Goal: Task Accomplishment & Management: Manage account settings

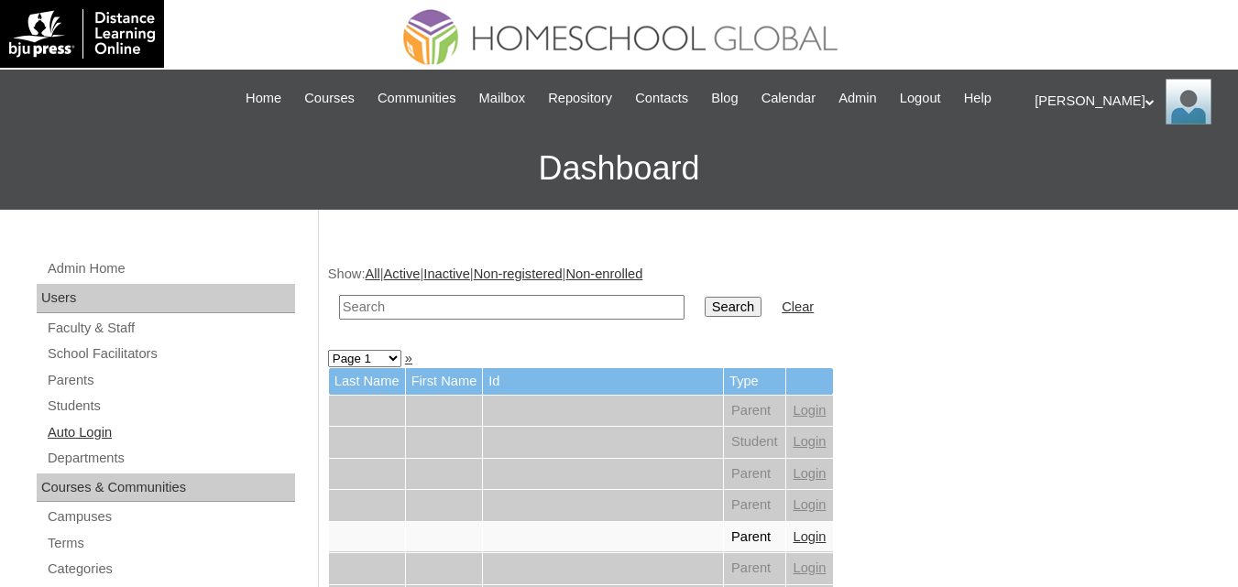
click at [97, 444] on link "Auto Login" at bounding box center [170, 432] width 249 height 23
click at [59, 392] on link "Parents" at bounding box center [170, 380] width 249 height 23
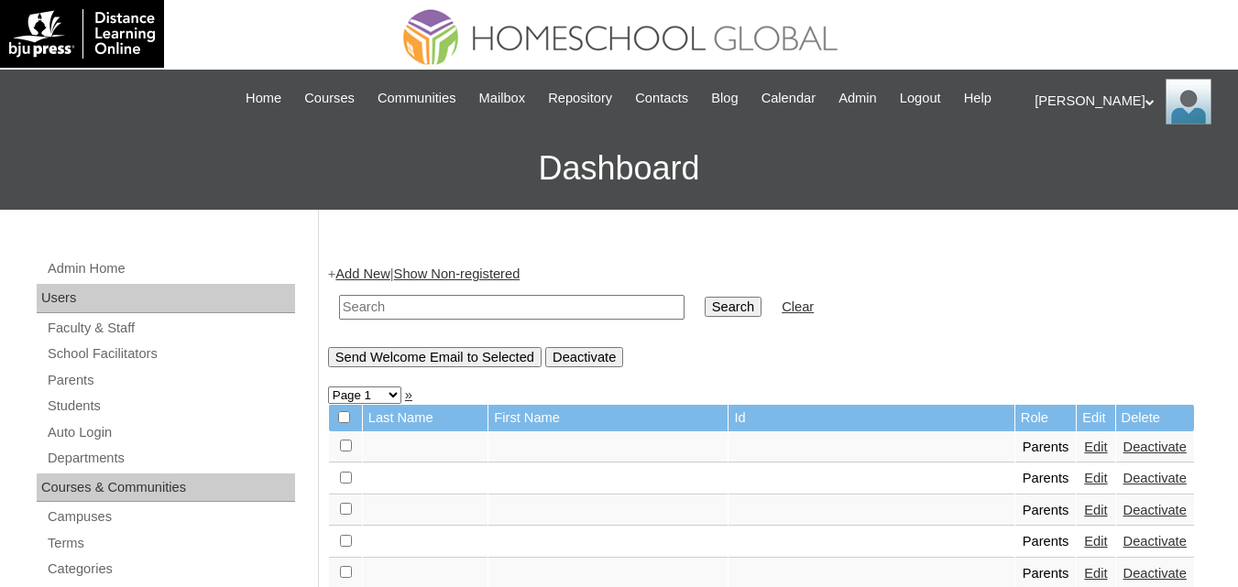
click at [430, 320] on input "text" at bounding box center [511, 307] width 345 height 25
click at [79, 418] on link "Students" at bounding box center [170, 406] width 249 height 23
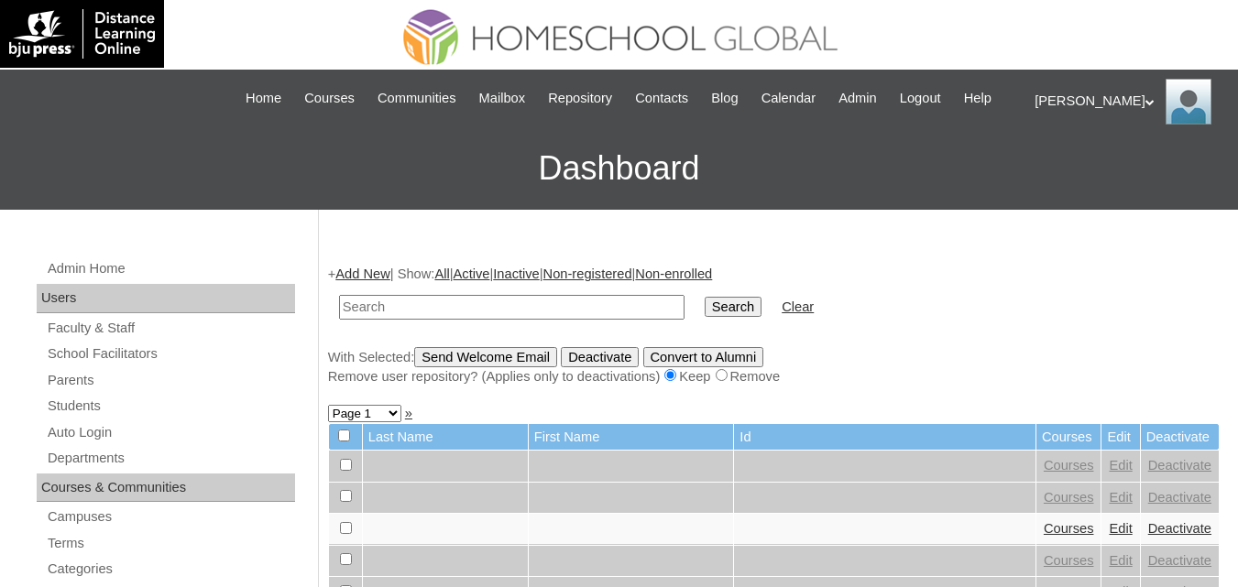
click at [442, 320] on input "text" at bounding box center [511, 307] width 345 height 25
paste input "MHS00206-TECHPH2025"
type input "MHS00206-TECHPH2025"
drag, startPoint x: 664, startPoint y: 325, endPoint x: 680, endPoint y: 322, distance: 16.0
click at [705, 317] on input "Search" at bounding box center [733, 307] width 57 height 20
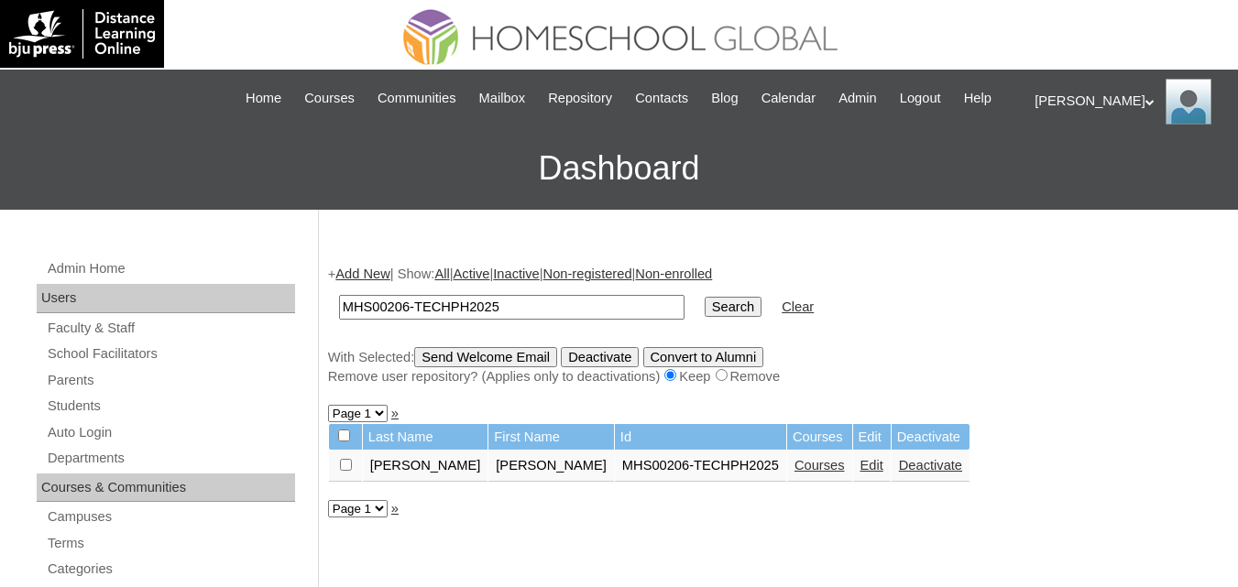
click at [860, 473] on link "Edit" at bounding box center [871, 465] width 23 height 15
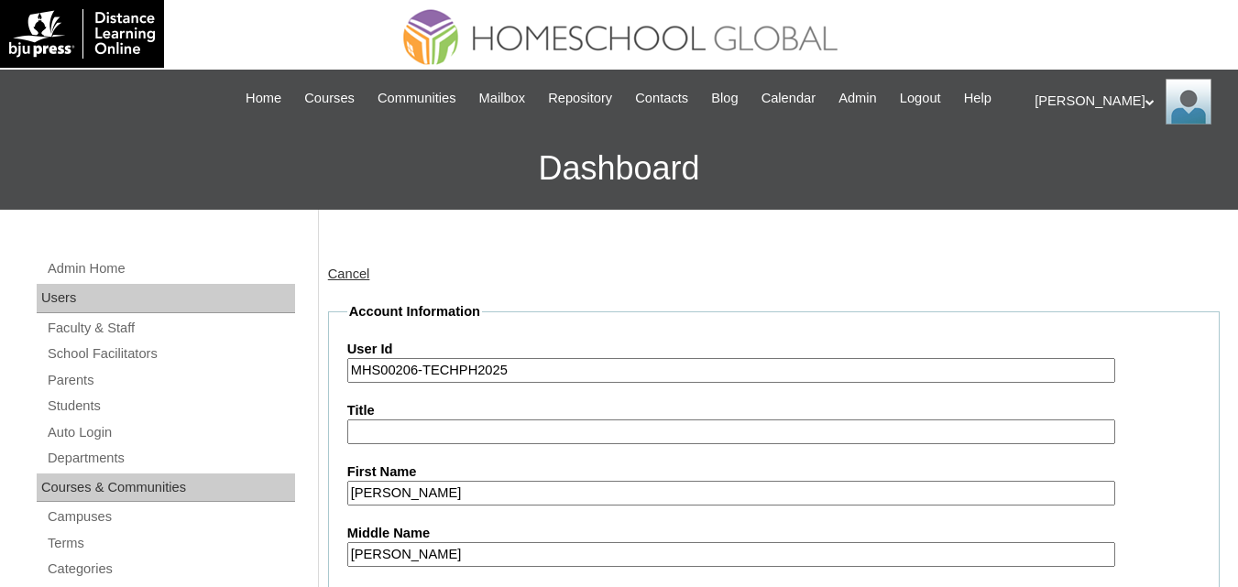
scroll to position [367, 0]
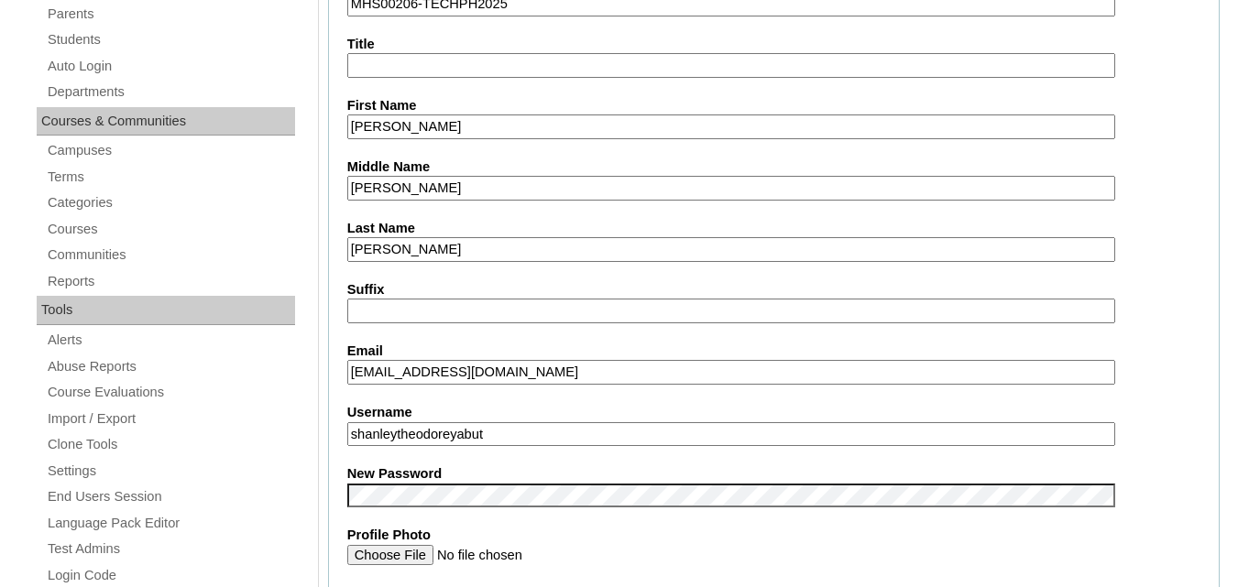
click at [715, 447] on input "shanleytheodoreyabut" at bounding box center [731, 434] width 768 height 25
click at [531, 447] on input "shanleytheodoreyabut" at bounding box center [731, 434] width 768 height 25
drag, startPoint x: 519, startPoint y: 462, endPoint x: 261, endPoint y: 454, distance: 257.6
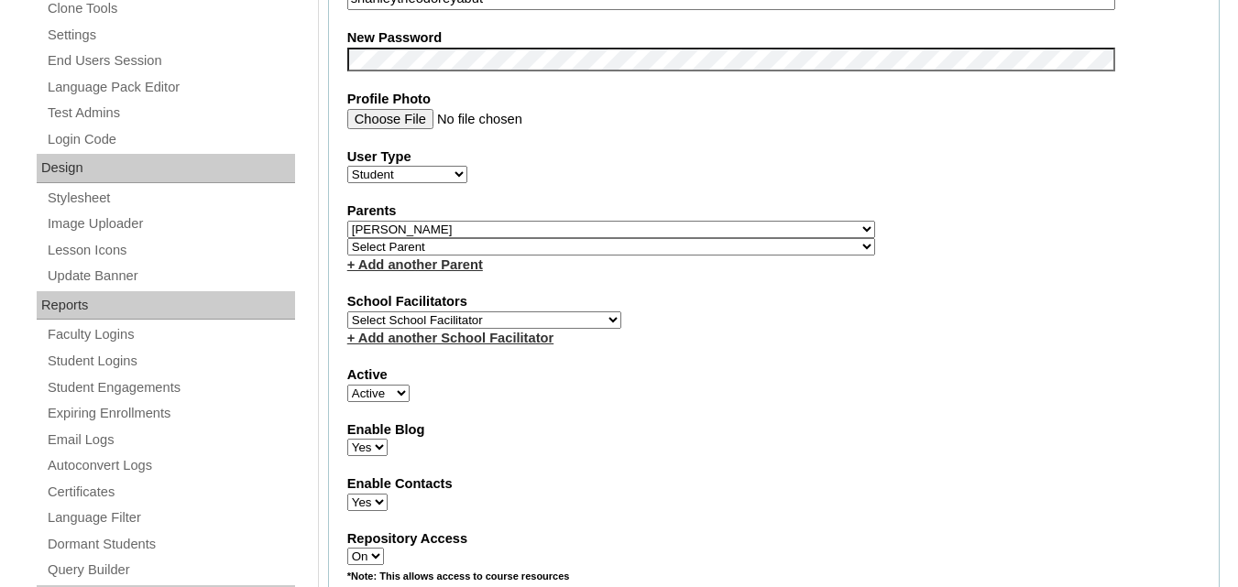
scroll to position [825, 0]
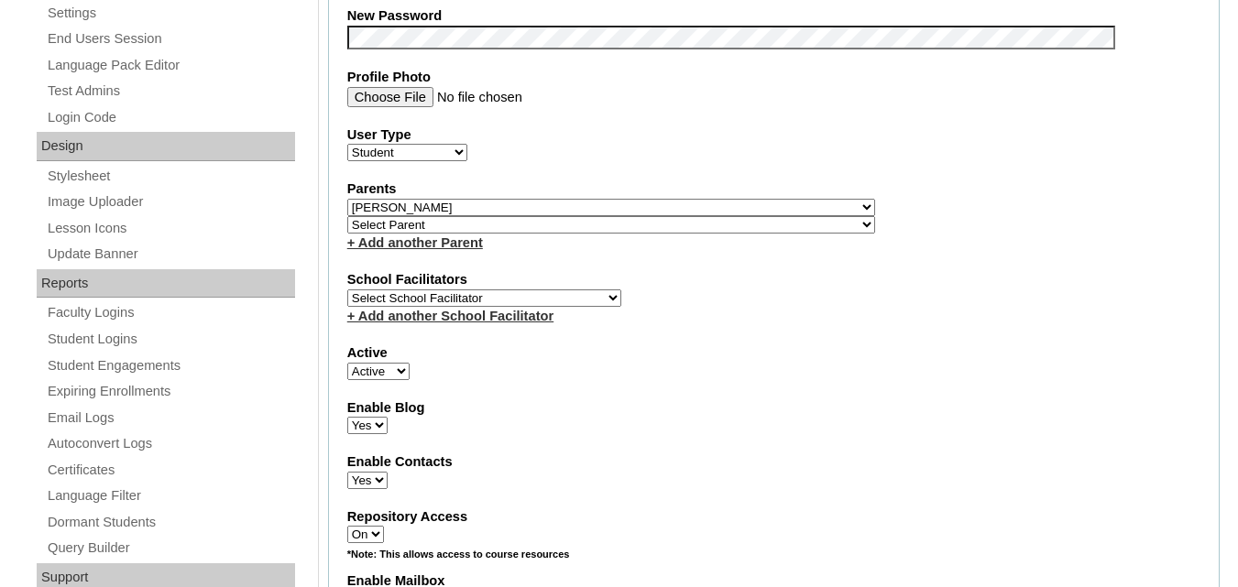
drag, startPoint x: 603, startPoint y: 227, endPoint x: 611, endPoint y: 236, distance: 12.3
click at [605, 216] on select "Select Parent , , , , , , , , , , , , , , , , , , , , , , , , , , , , , , , , ,…" at bounding box center [611, 207] width 528 height 17
click at [347, 216] on select "Select Parent , , , , , , , , , , , , , , , , , , , , , , , , , , , , , , , , ,…" at bounding box center [611, 207] width 528 height 17
click at [645, 216] on select "Select Parent , , , , , , , , , , , , , , , , , , , , , , , , , , , , , , , , ,…" at bounding box center [611, 207] width 528 height 17
click at [347, 216] on select "Select Parent , , , , , , , , , , , , , , , , , , , , , , , , , , , , , , , , ,…" at bounding box center [611, 207] width 528 height 17
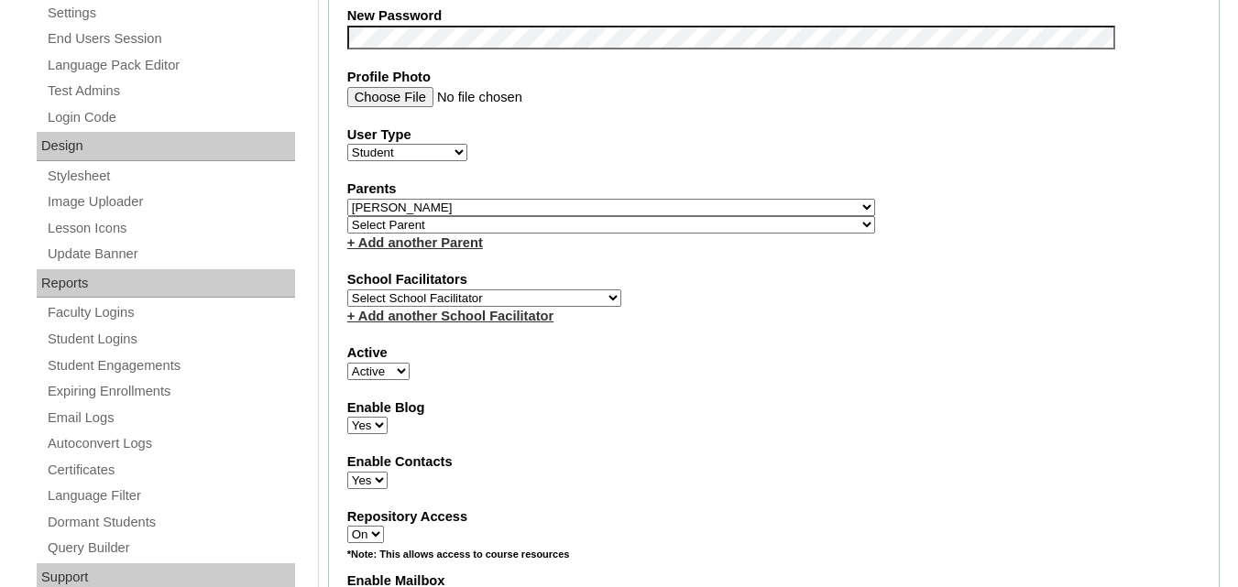
click at [617, 216] on select "Select Parent , , , , , , , , , , , , , , , , , , , , , , , , , , , , , , , , ,…" at bounding box center [611, 207] width 528 height 17
select select "43703"
click at [347, 216] on select "Select Parent , , , , , , , , , , , , , , , , , , , , , , , , , , , , , , , , ,…" at bounding box center [611, 207] width 528 height 17
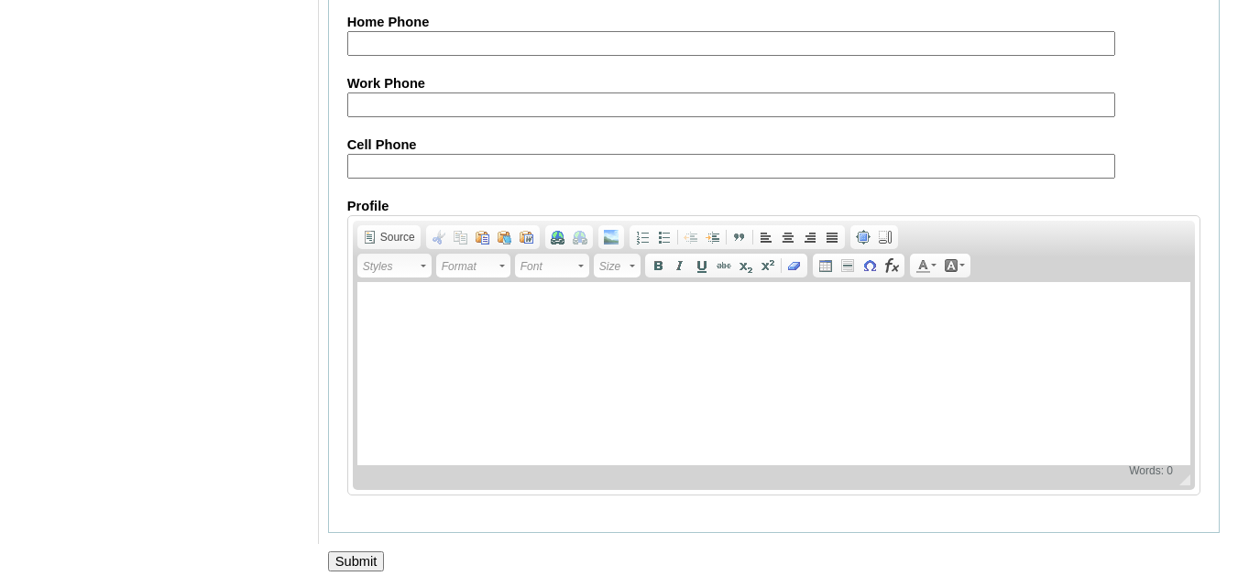
scroll to position [2227, 0]
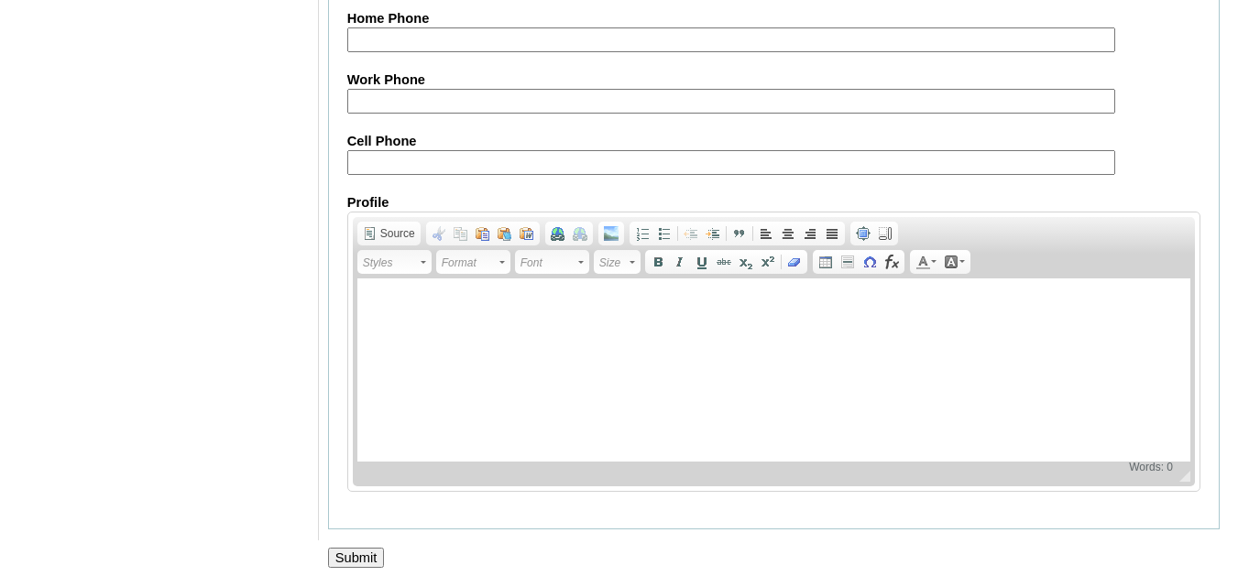
click at [351, 557] on input "Submit" at bounding box center [356, 558] width 57 height 20
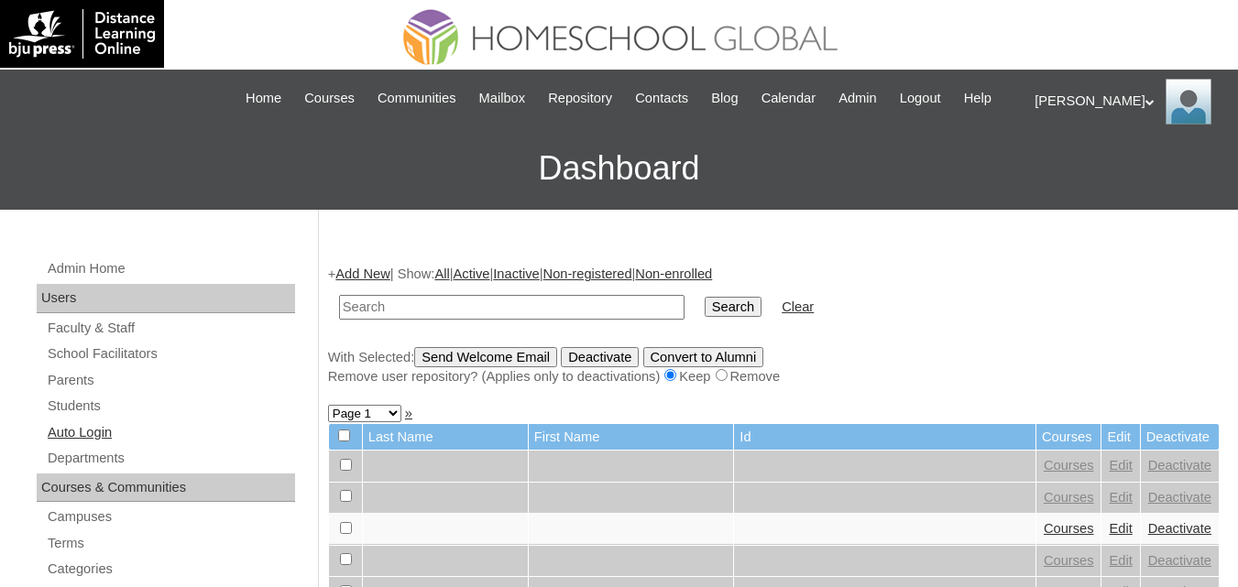
click at [78, 443] on link "Auto Login" at bounding box center [170, 432] width 249 height 23
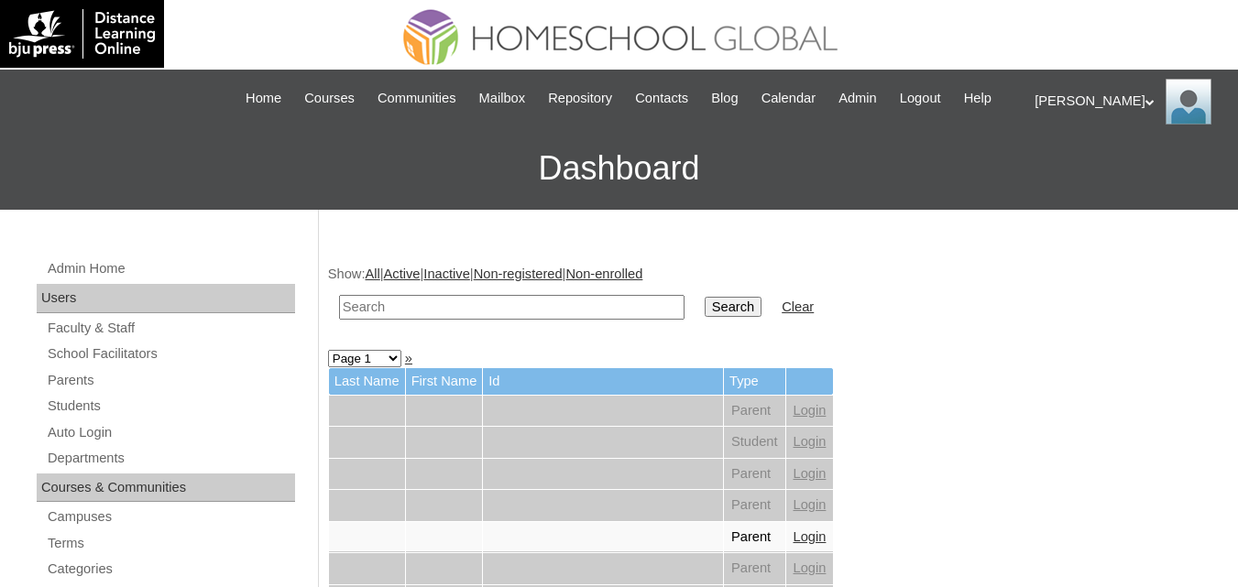
click at [481, 320] on input "text" at bounding box center [511, 307] width 345 height 25
click at [428, 320] on input "text" at bounding box center [511, 307] width 345 height 25
paste input "MHP0160-TECHPH2025"
type input "MHP0160-TECHPH2025"
click at [705, 317] on input "Search" at bounding box center [733, 307] width 57 height 20
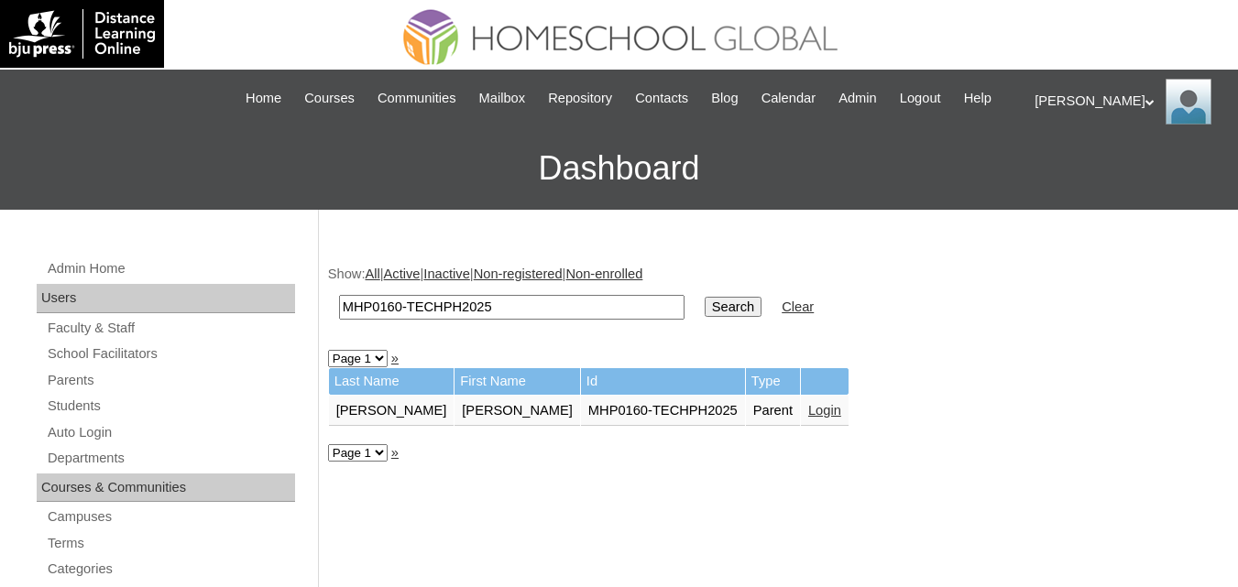
click at [808, 418] on link "Login" at bounding box center [824, 410] width 33 height 15
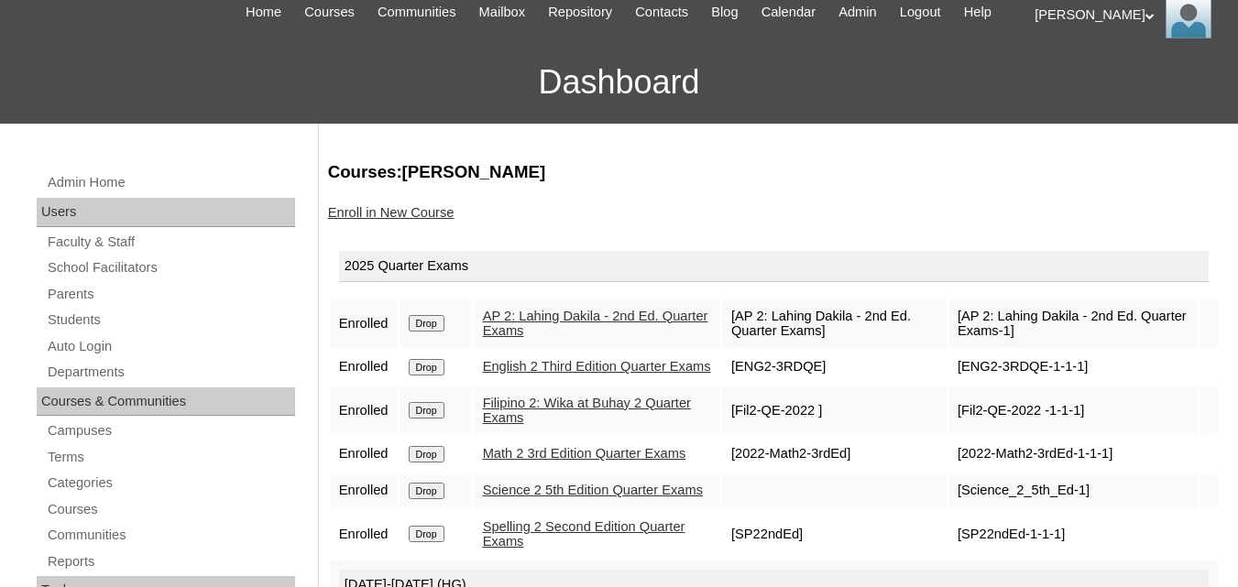
scroll to position [183, 0]
